Goal: Transaction & Acquisition: Purchase product/service

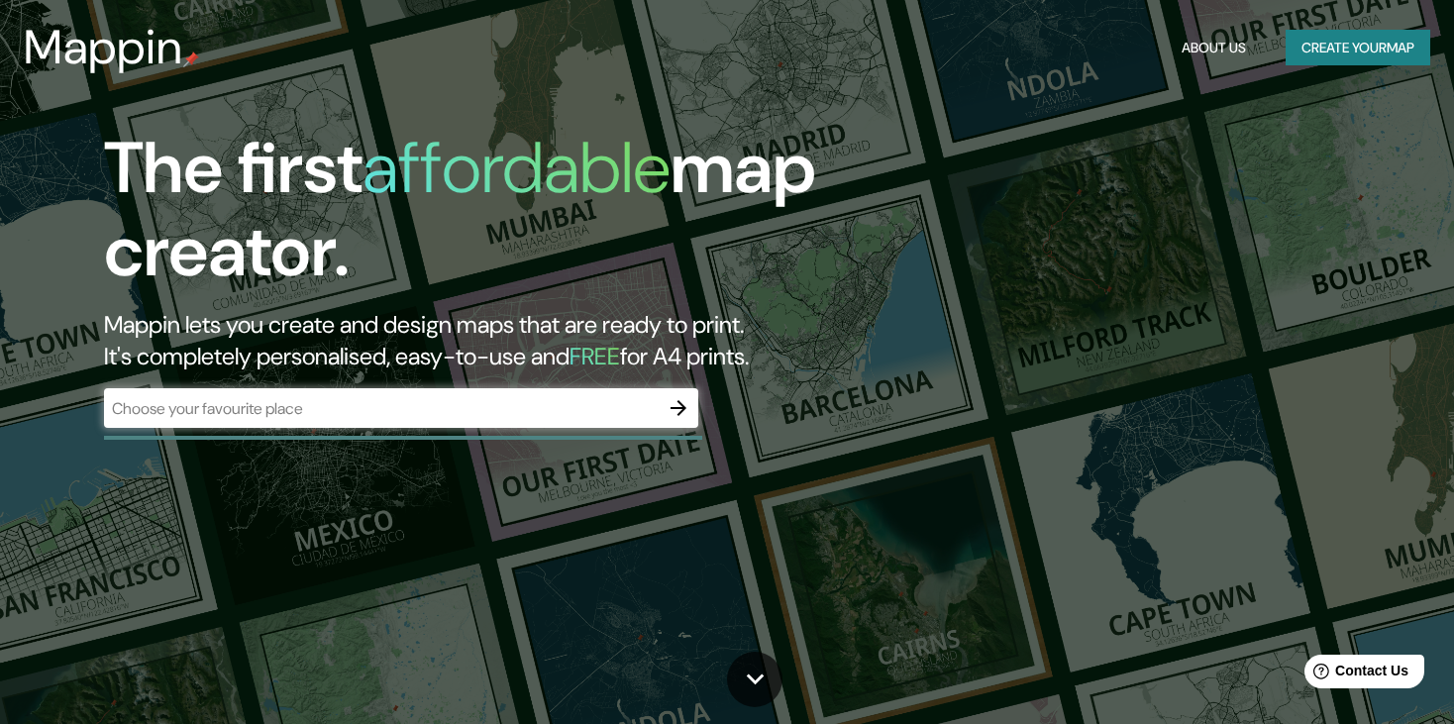
click at [578, 395] on div "​" at bounding box center [401, 408] width 594 height 40
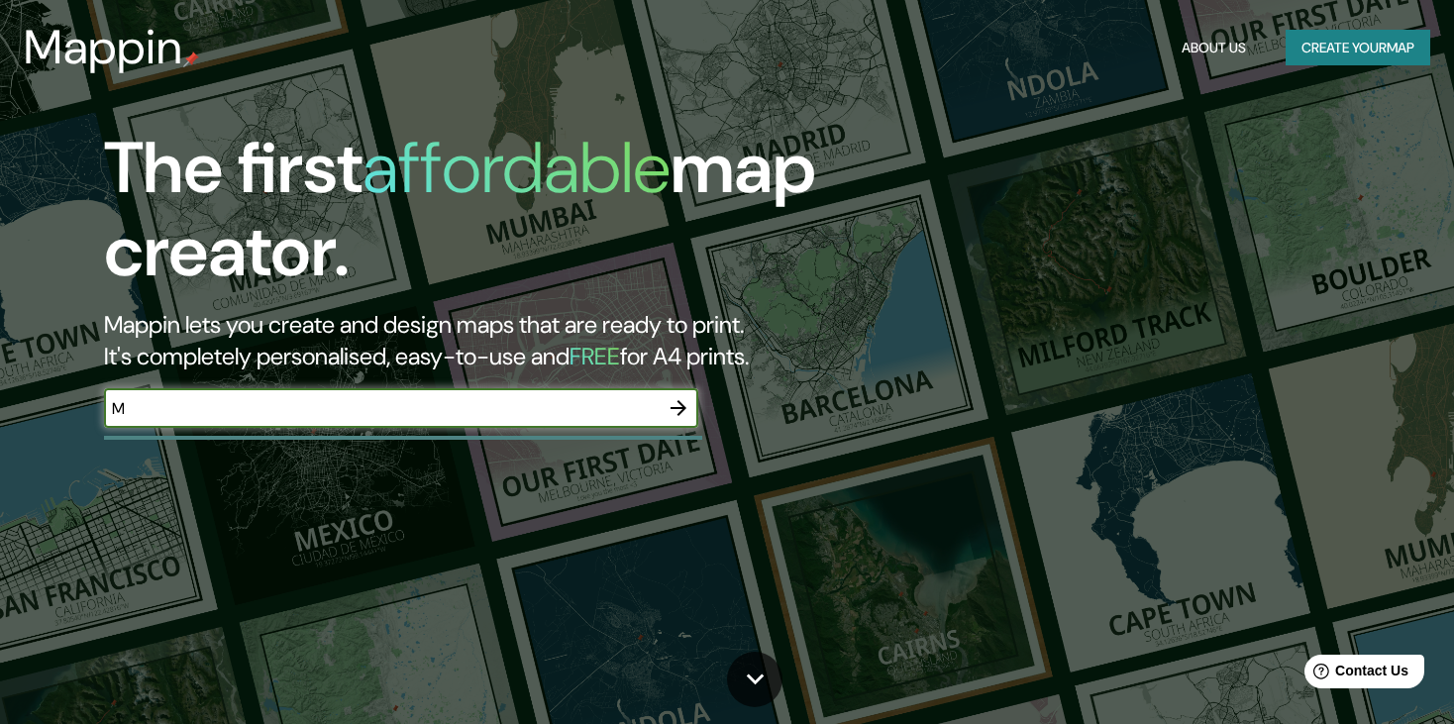
type input "[GEOGRAPHIC_DATA]"
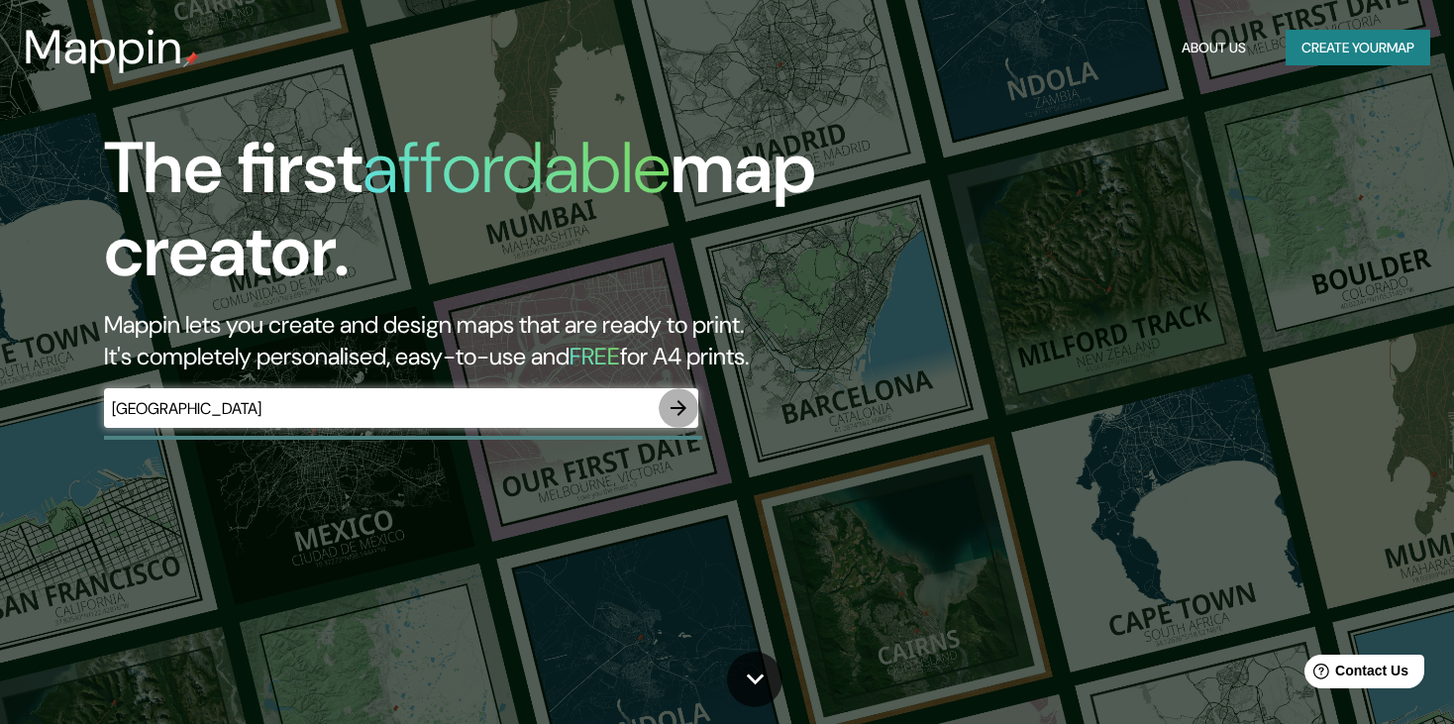
click at [690, 408] on icon "button" at bounding box center [679, 408] width 24 height 24
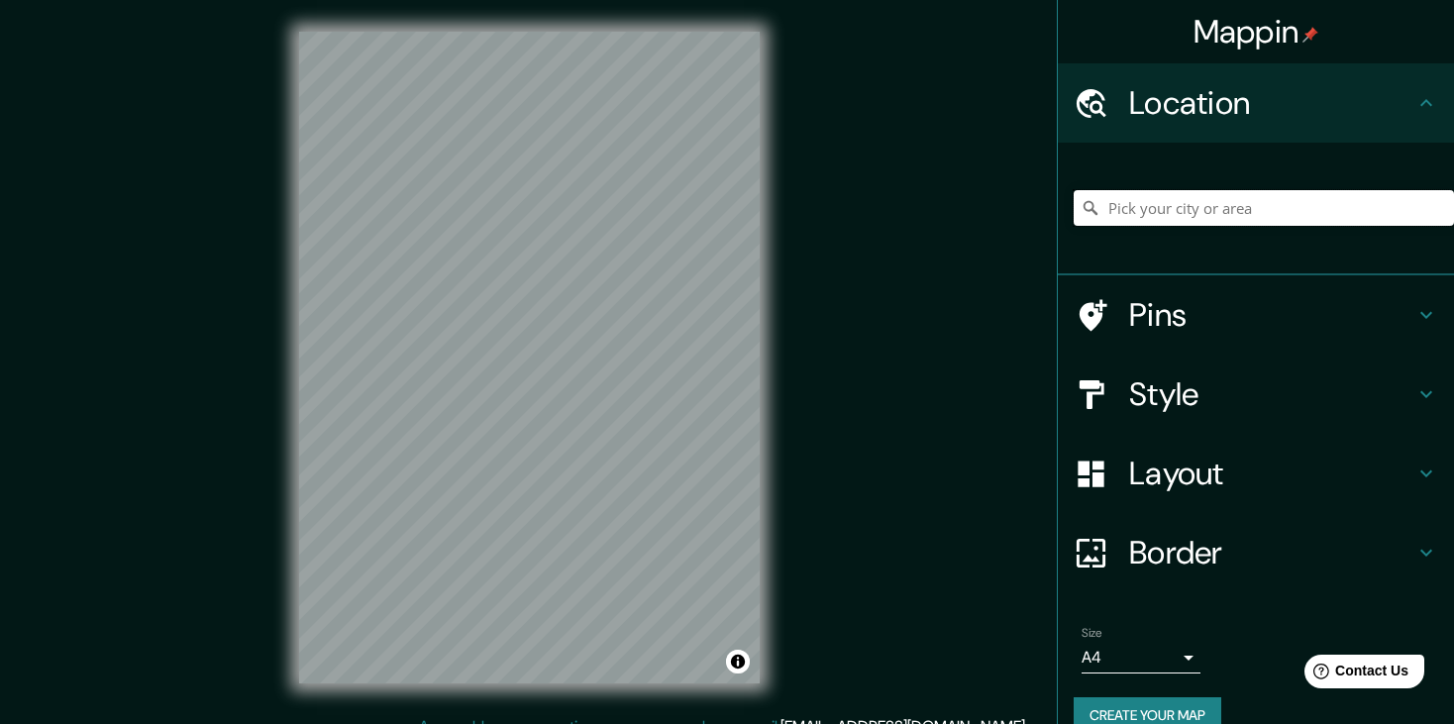
click at [1204, 205] on input "Pick your city or area" at bounding box center [1264, 208] width 380 height 36
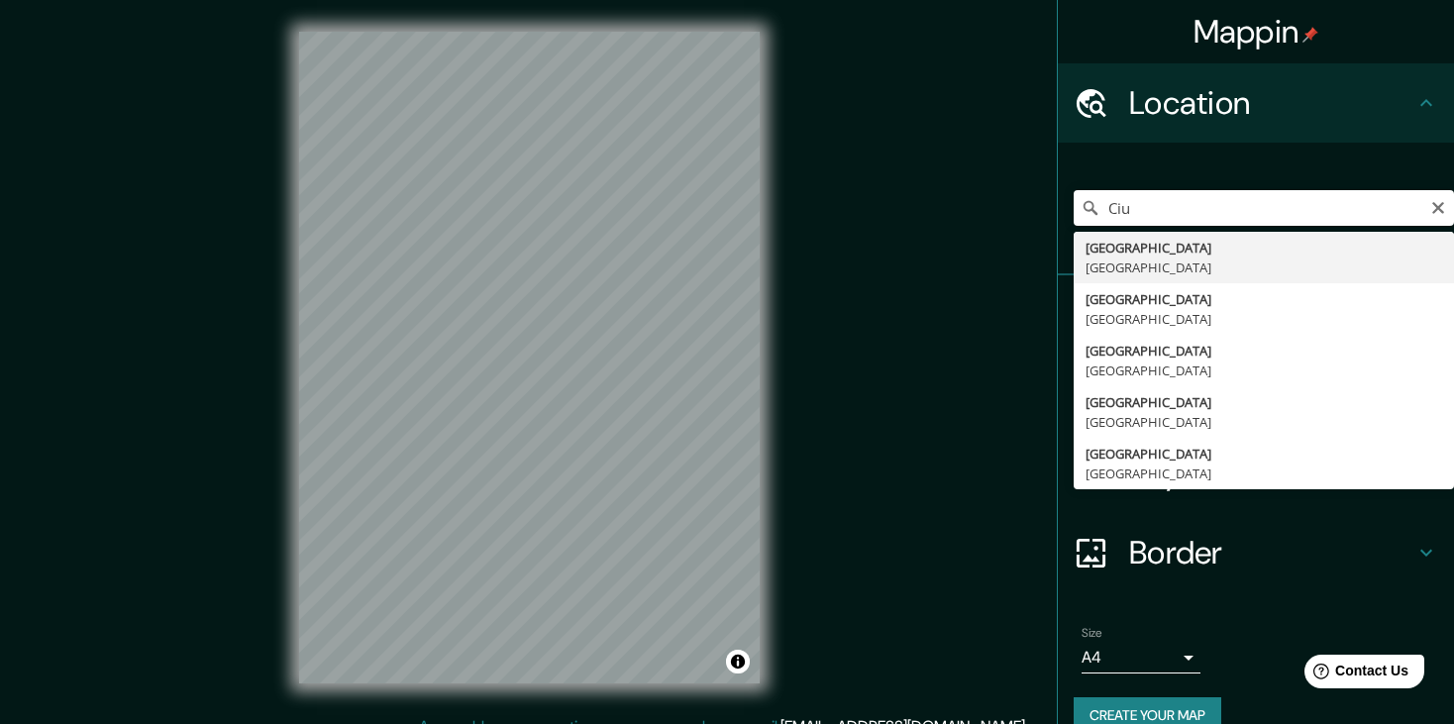
type input "[GEOGRAPHIC_DATA], [GEOGRAPHIC_DATA]"
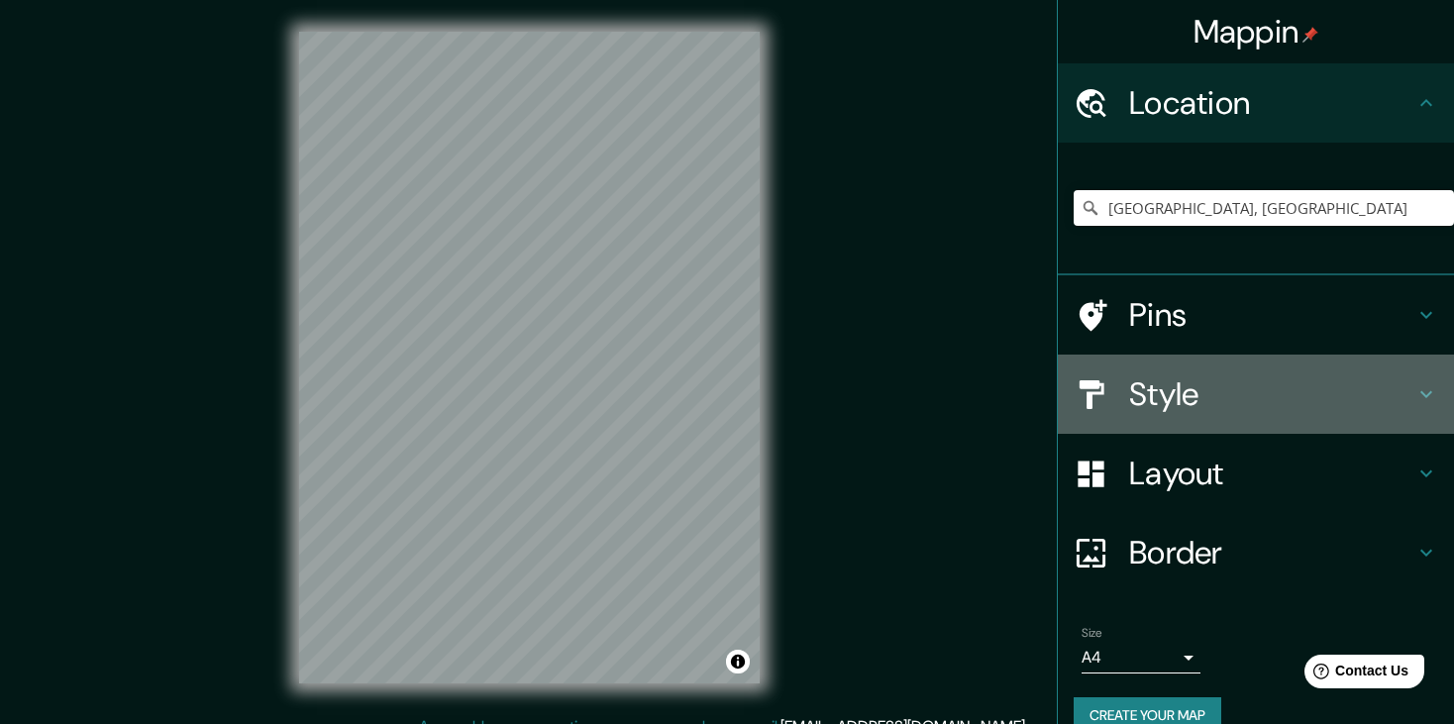
click at [1201, 368] on div "Style" at bounding box center [1256, 394] width 396 height 79
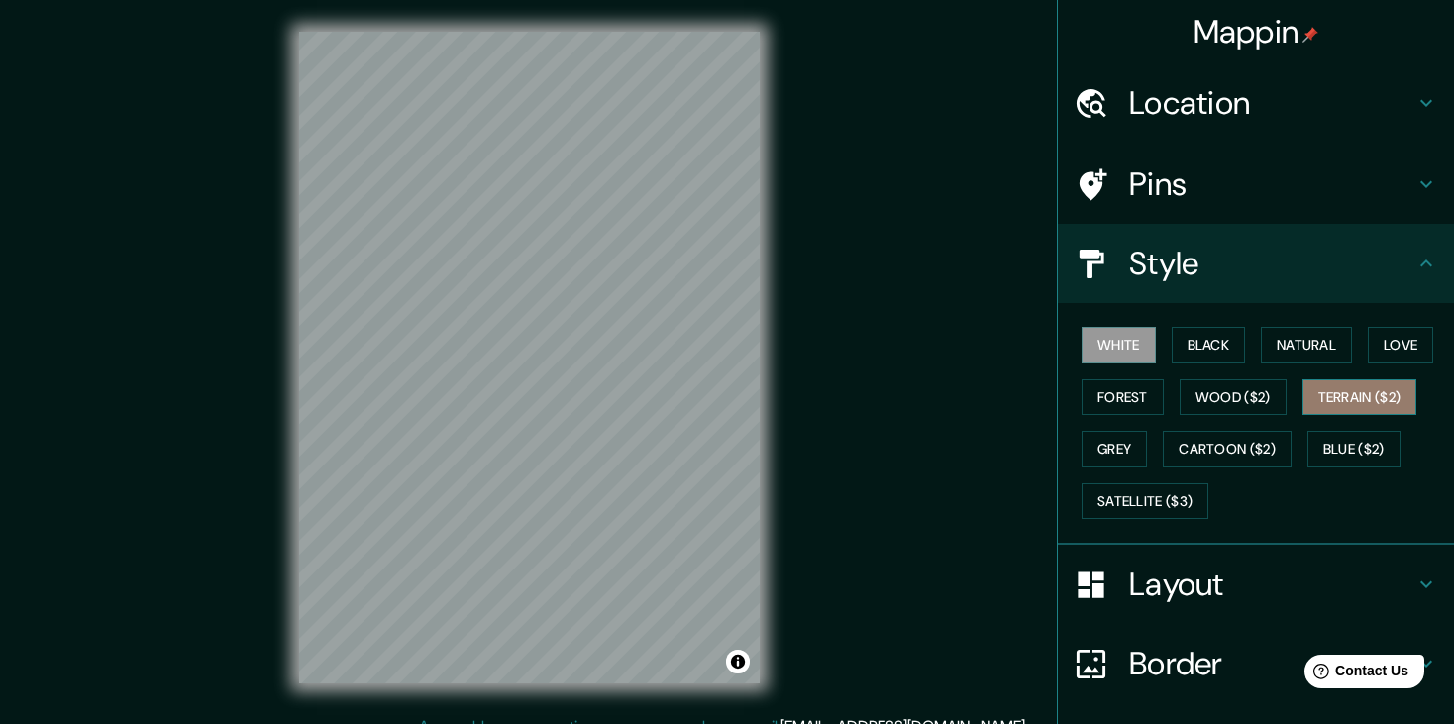
click at [1342, 406] on button "Terrain ($2)" at bounding box center [1360, 397] width 115 height 37
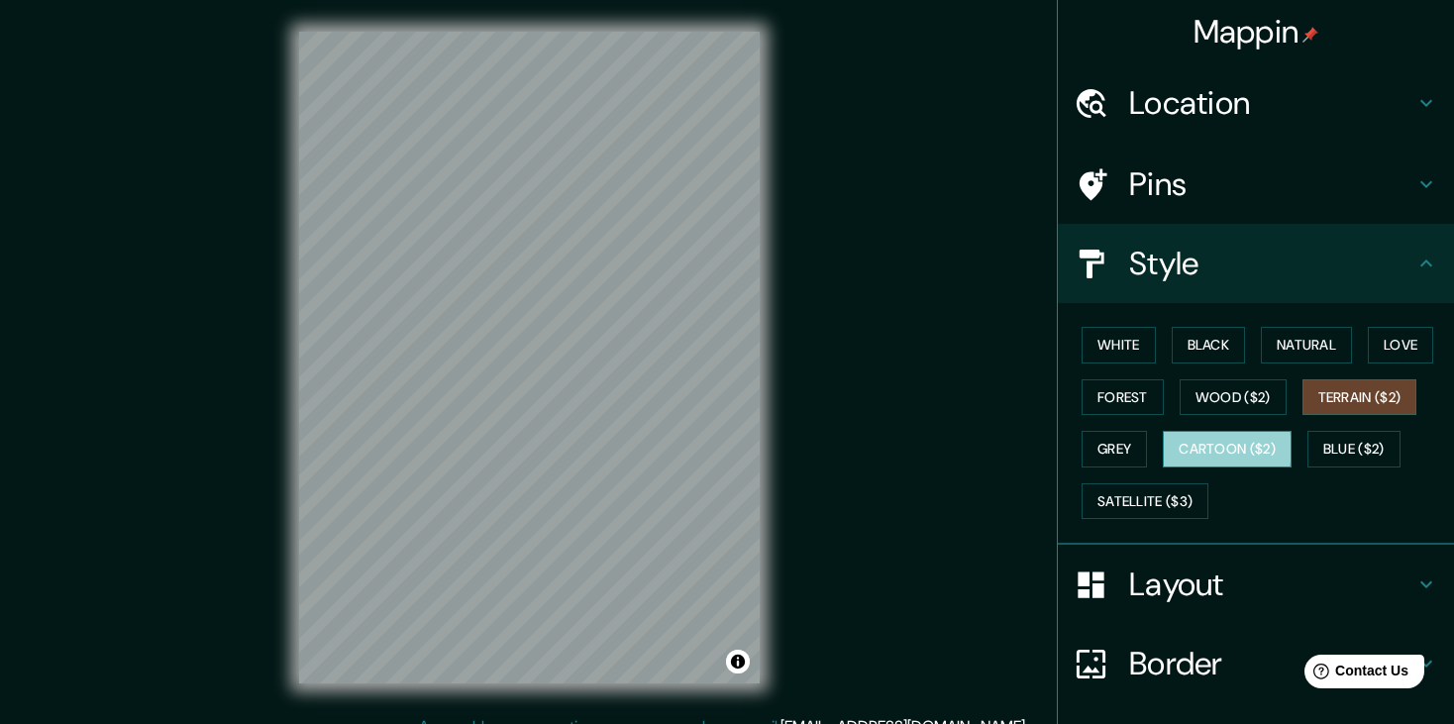
click at [1199, 448] on button "Cartoon ($2)" at bounding box center [1227, 449] width 129 height 37
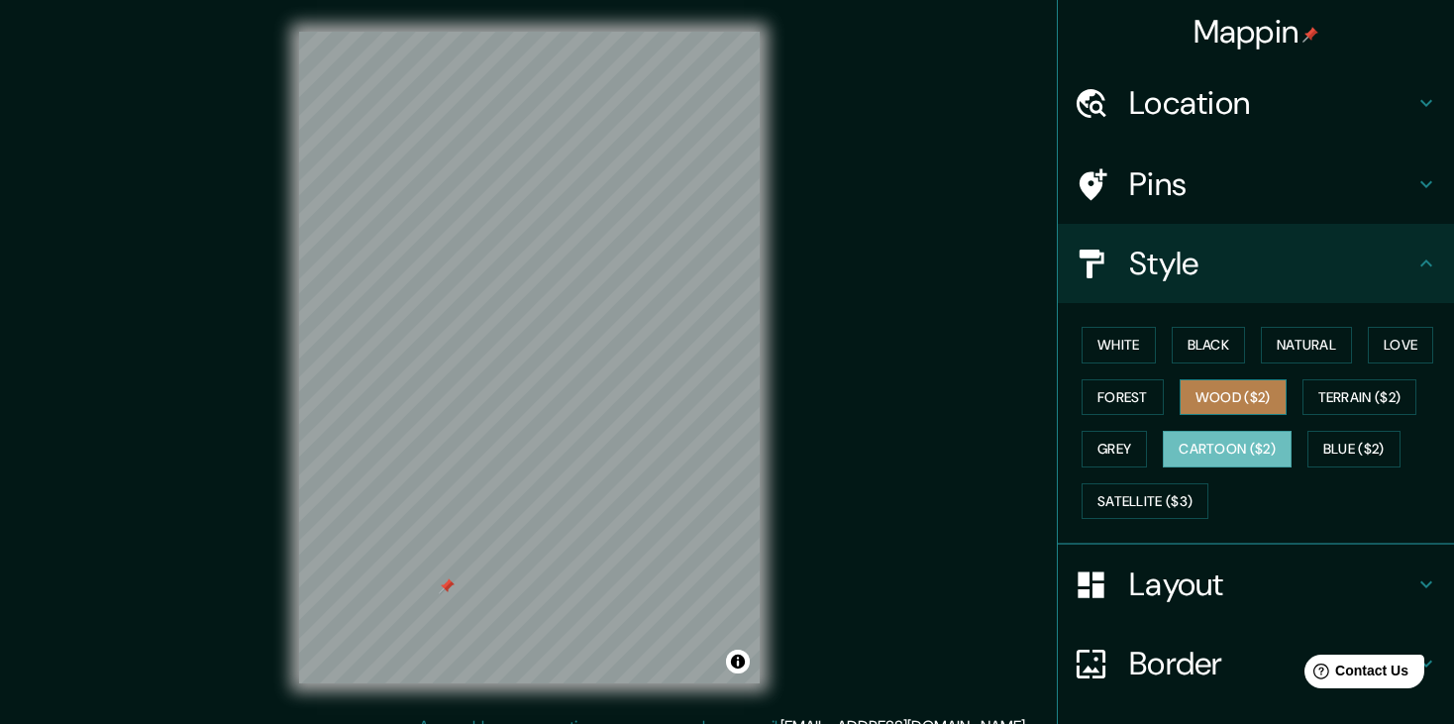
click at [1234, 402] on button "Wood ($2)" at bounding box center [1233, 397] width 107 height 37
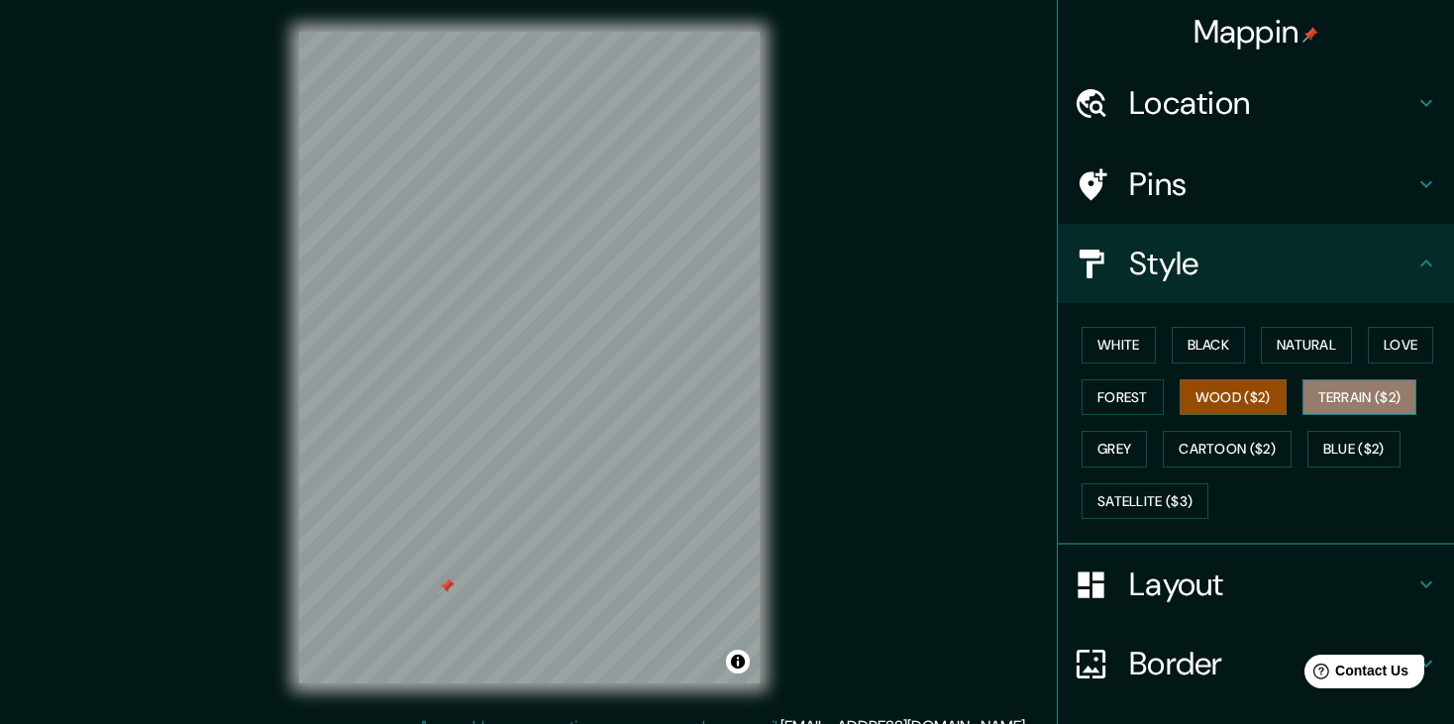
click at [1346, 381] on button "Terrain ($2)" at bounding box center [1360, 397] width 115 height 37
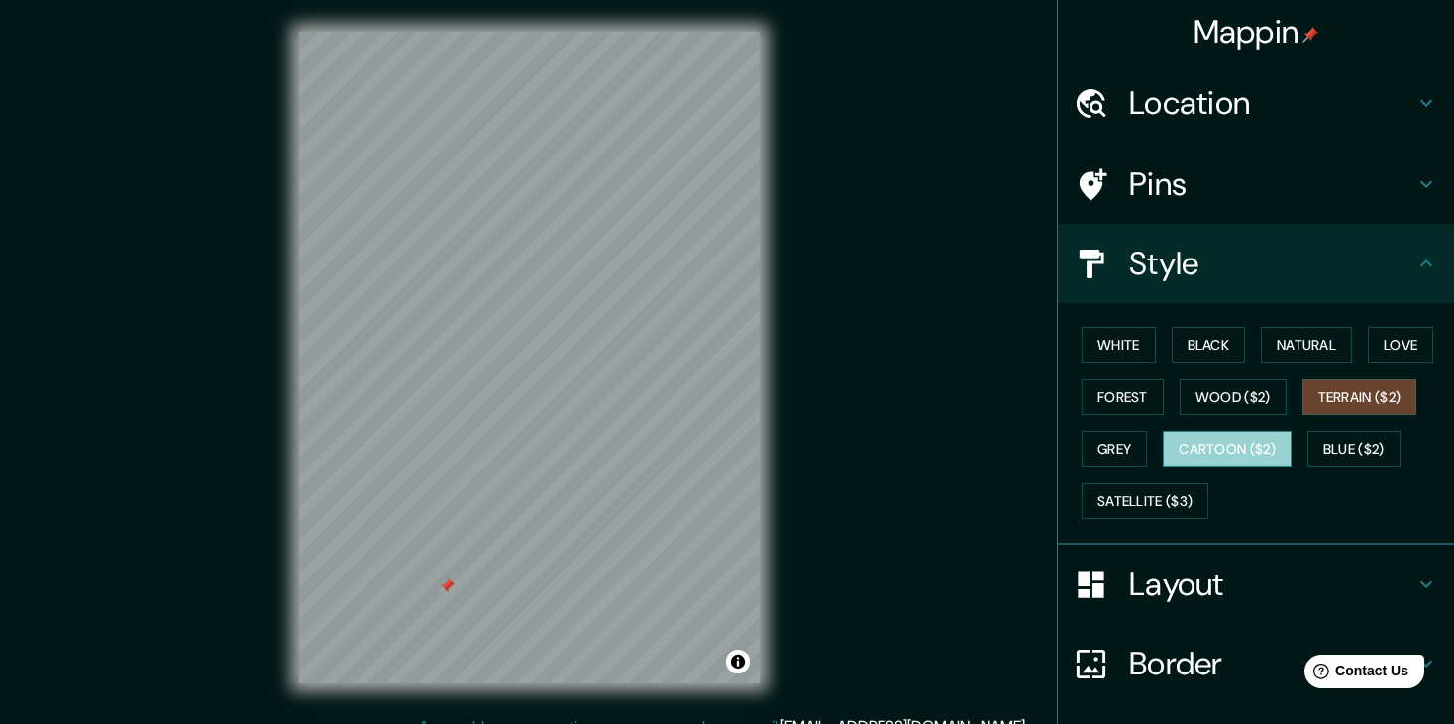
click at [1239, 451] on button "Cartoon ($2)" at bounding box center [1227, 449] width 129 height 37
drag, startPoint x: 573, startPoint y: 29, endPoint x: 577, endPoint y: 238, distance: 209.1
click at [577, 238] on div at bounding box center [582, 246] width 16 height 16
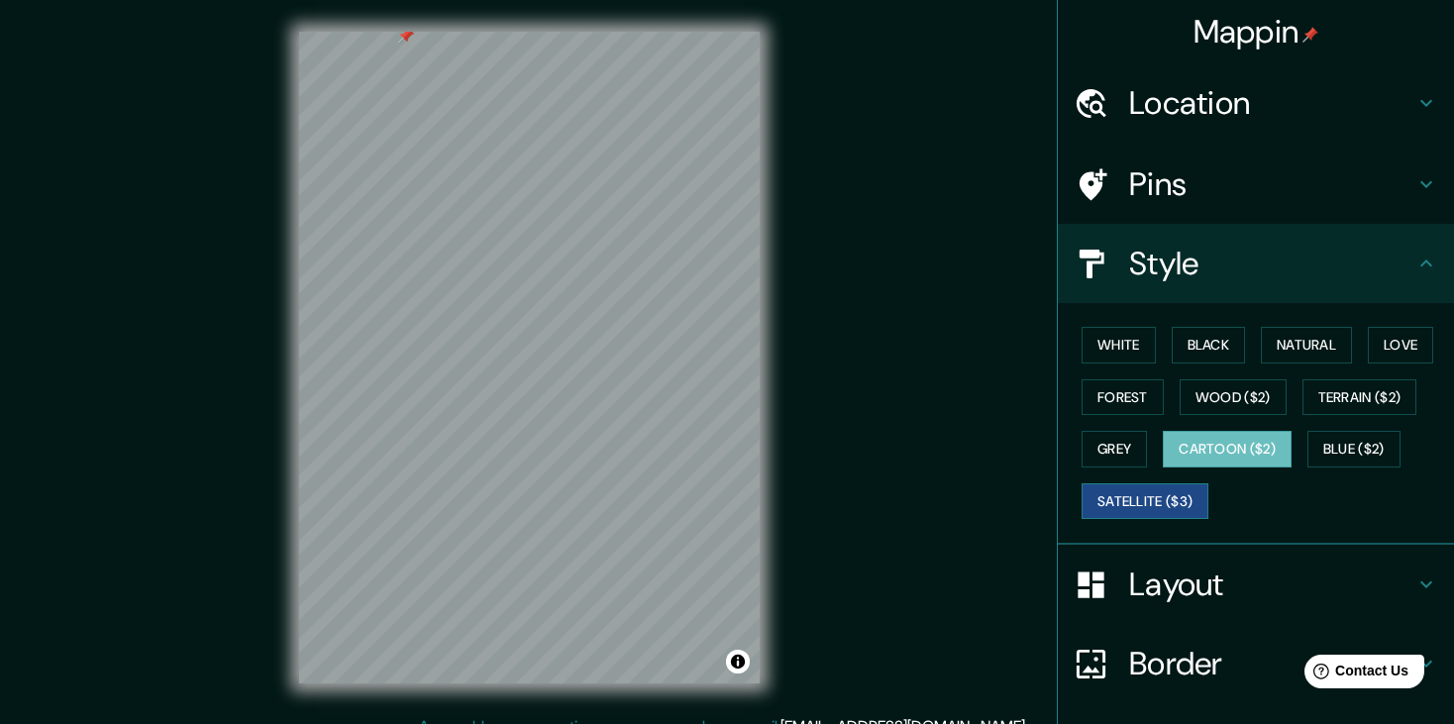
click at [1151, 491] on button "Satellite ($3)" at bounding box center [1145, 501] width 127 height 37
click at [1336, 386] on button "Terrain ($2)" at bounding box center [1360, 397] width 115 height 37
click at [1163, 440] on button "Cartoon ($2)" at bounding box center [1227, 449] width 129 height 37
drag, startPoint x: 424, startPoint y: 345, endPoint x: 435, endPoint y: 341, distance: 11.6
click at [435, 341] on div at bounding box center [433, 343] width 16 height 16
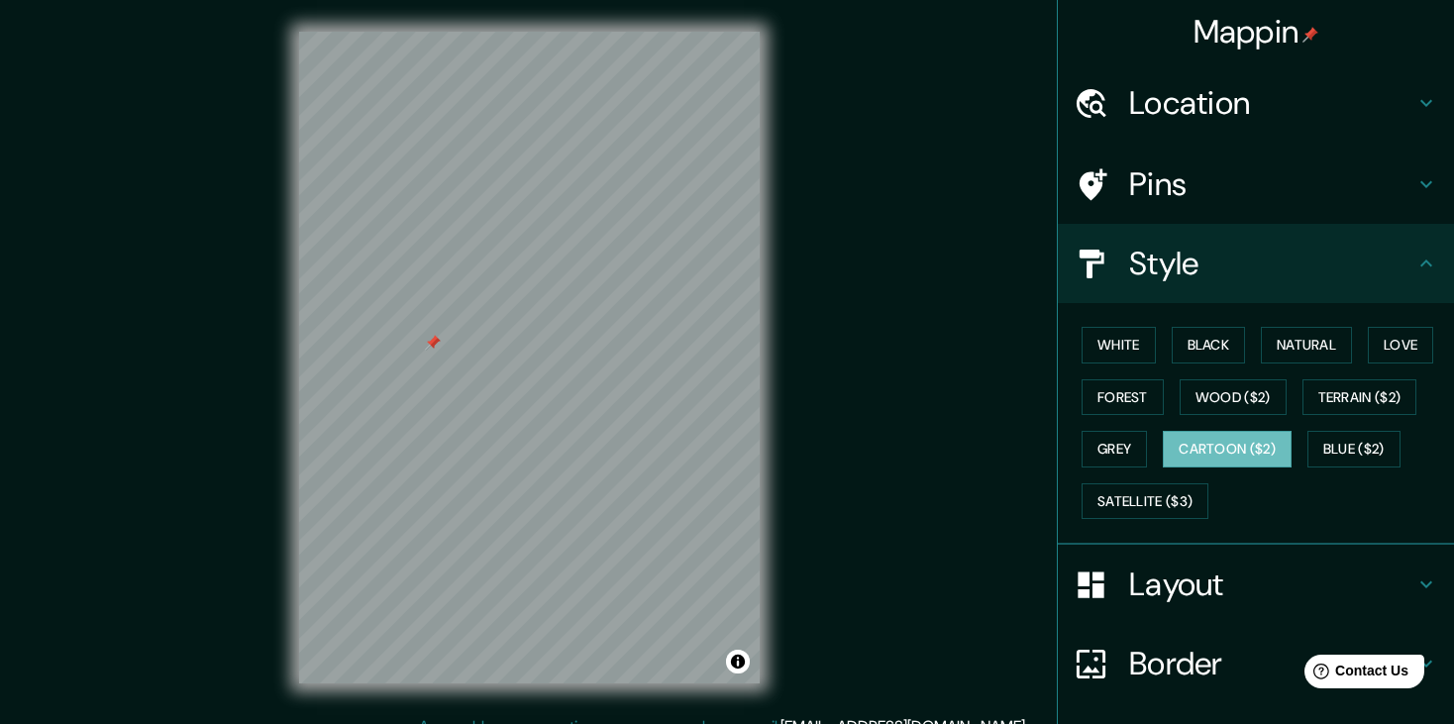
click at [435, 341] on div at bounding box center [433, 343] width 16 height 16
click at [405, 239] on div at bounding box center [403, 233] width 16 height 16
click at [1184, 353] on button "Black" at bounding box center [1209, 345] width 74 height 37
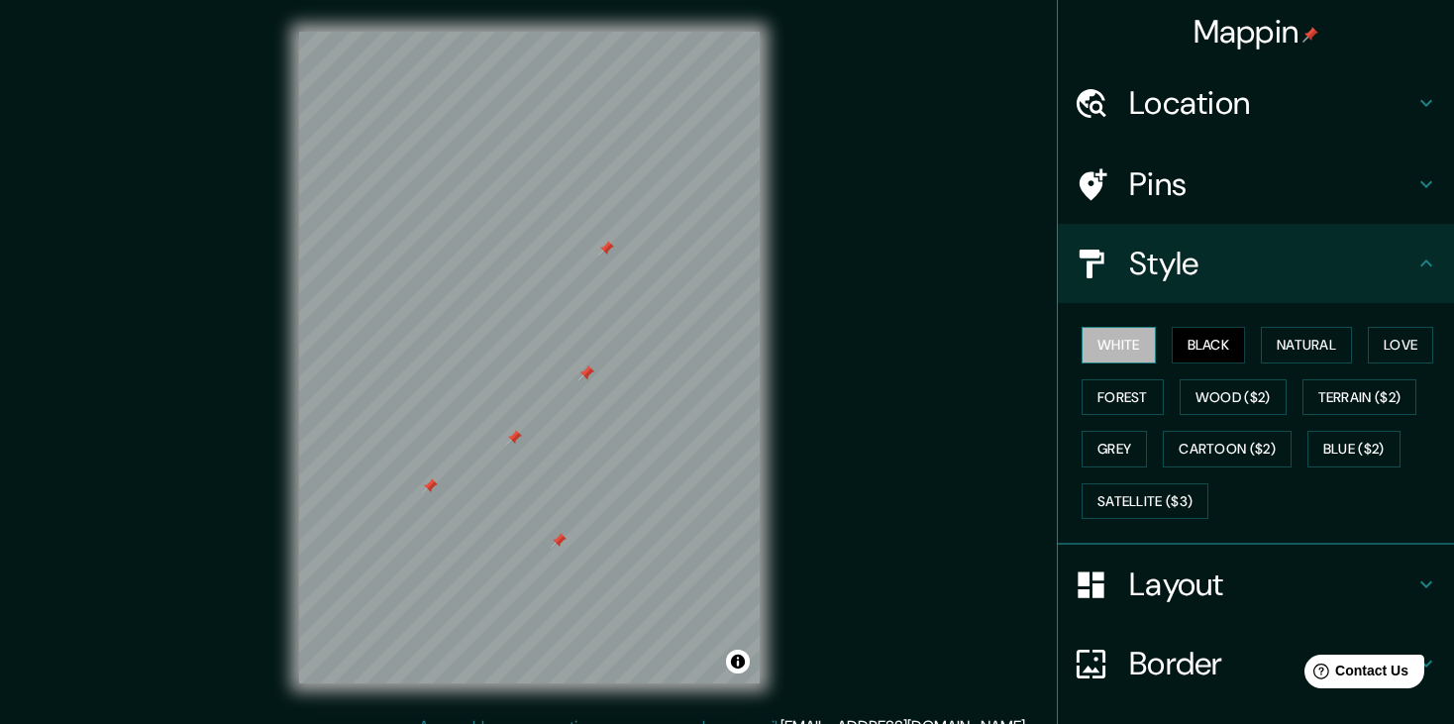
click at [1117, 343] on button "White" at bounding box center [1119, 345] width 74 height 37
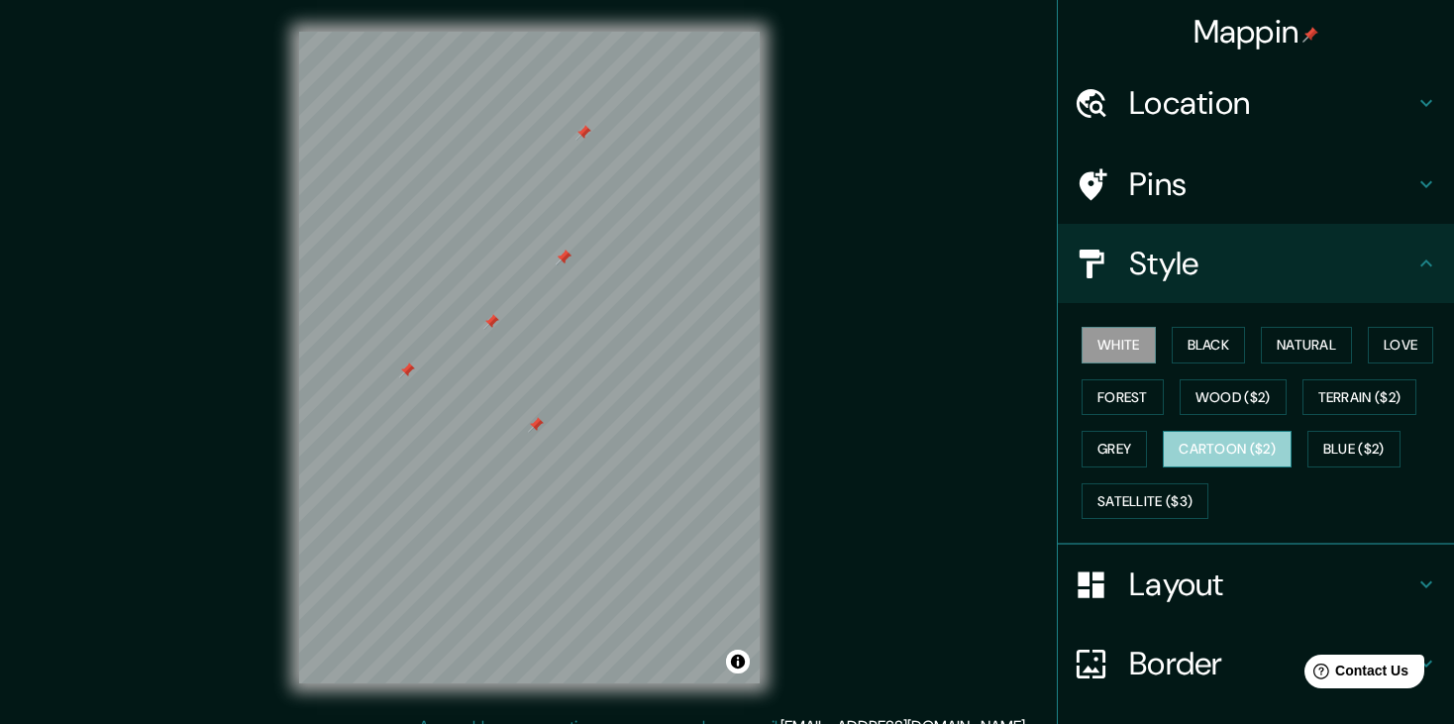
click at [1203, 431] on button "Cartoon ($2)" at bounding box center [1227, 449] width 129 height 37
click at [1095, 350] on button "White" at bounding box center [1119, 345] width 74 height 37
click at [566, 277] on div at bounding box center [565, 272] width 16 height 16
click at [1228, 452] on button "Cartoon ($2)" at bounding box center [1227, 449] width 129 height 37
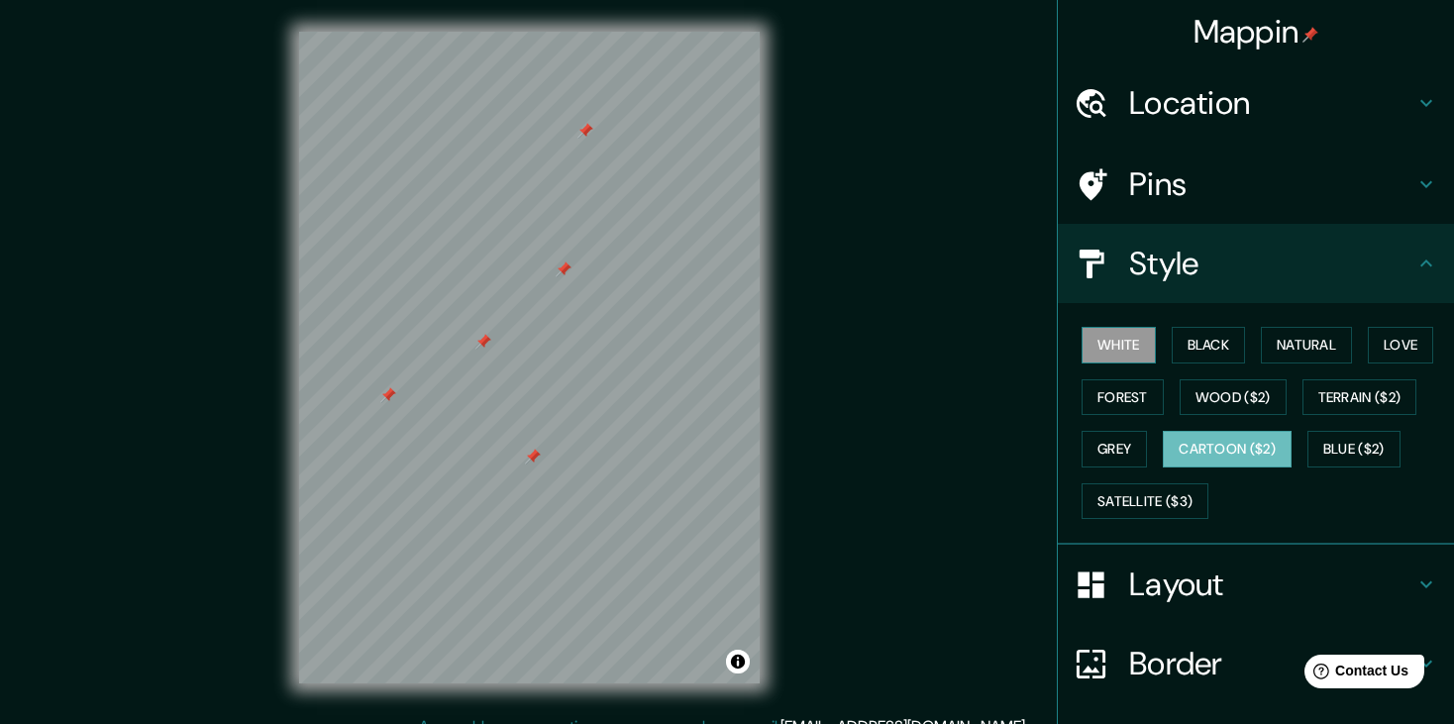
click at [1109, 353] on button "White" at bounding box center [1119, 345] width 74 height 37
click at [565, 266] on div at bounding box center [564, 270] width 16 height 16
